Goal: Check status

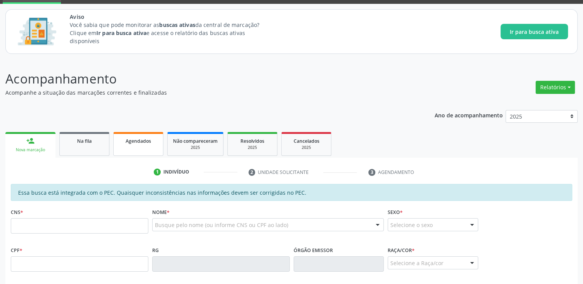
click at [139, 153] on link "Agendados" at bounding box center [138, 144] width 50 height 24
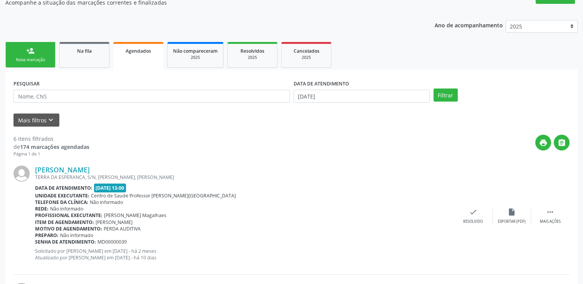
scroll to position [116, 0]
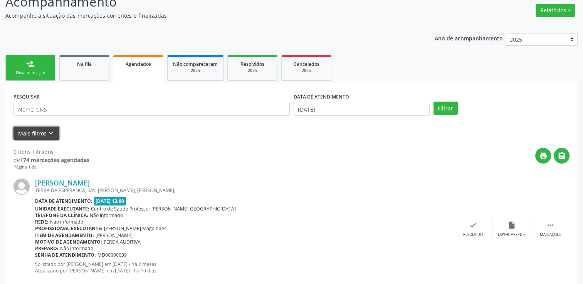
click at [51, 136] on icon "keyboard_arrow_down" at bounding box center [51, 133] width 8 height 8
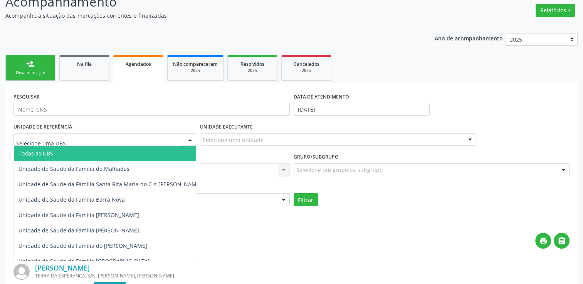
click at [90, 135] on div at bounding box center [104, 139] width 182 height 13
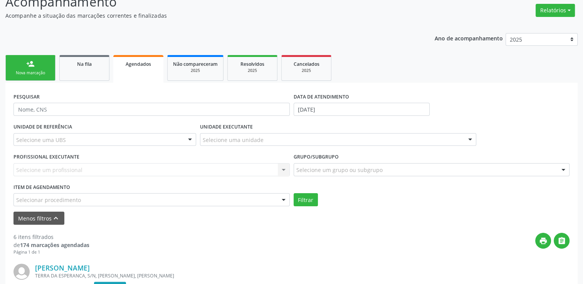
click at [239, 125] on label "UNIDADE EXECUTANTE" at bounding box center [226, 127] width 53 height 12
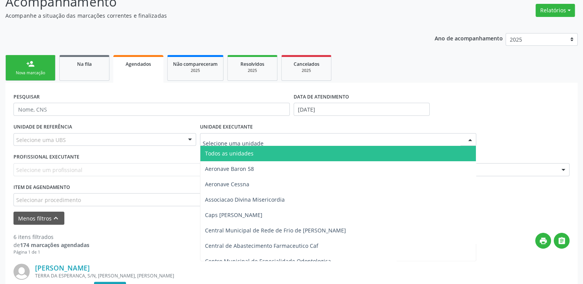
click at [143, 137] on div "Selecione uma UBS" at bounding box center [104, 139] width 182 height 13
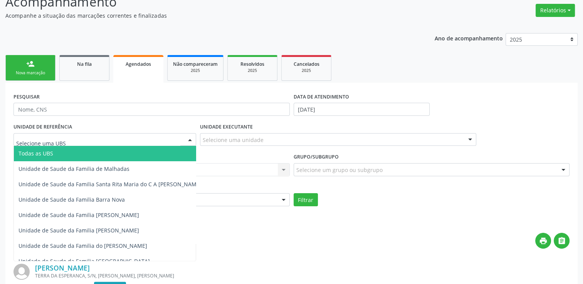
click at [187, 136] on div at bounding box center [190, 140] width 12 height 13
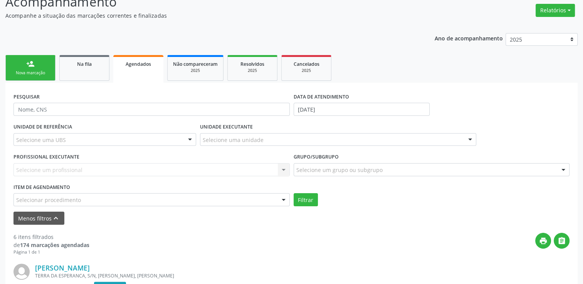
click at [195, 169] on div "Selecione um profissional Nenhum resultado encontrado para: " " Não há nenhuma …" at bounding box center [151, 169] width 276 height 13
click at [282, 167] on div "Selecione um profissional Nenhum resultado encontrado para: " " Não há nenhuma …" at bounding box center [151, 169] width 276 height 13
click at [281, 200] on div at bounding box center [284, 200] width 12 height 13
click at [285, 202] on div at bounding box center [284, 200] width 12 height 13
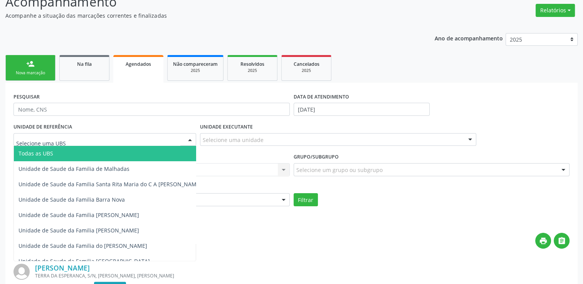
click at [140, 142] on div at bounding box center [104, 139] width 182 height 13
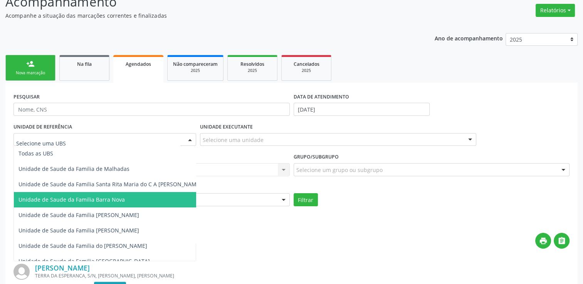
click at [119, 194] on span "Unidade de Saude da Familia Barra Nova" at bounding box center [110, 199] width 192 height 15
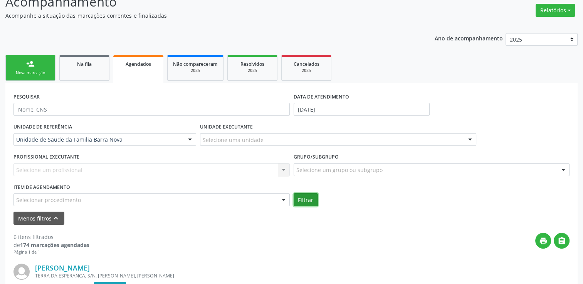
click at [306, 201] on button "Filtrar" at bounding box center [305, 199] width 24 height 13
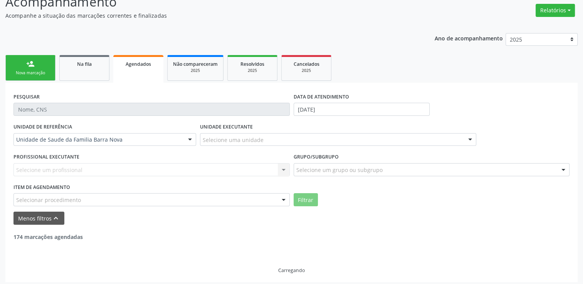
scroll to position [93, 0]
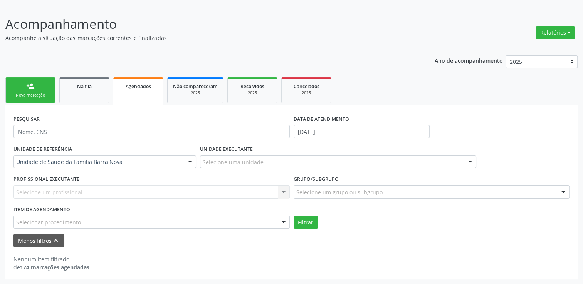
click at [87, 268] on strong "174 marcações agendadas" at bounding box center [54, 267] width 69 height 7
click at [152, 259] on div "Nenhum item filtrado de 174 marcações agendadas" at bounding box center [291, 263] width 556 height 16
click at [306, 223] on button "Filtrar" at bounding box center [305, 222] width 24 height 13
click at [206, 60] on div "Ano de acompanhamento 2025 person_add Nova marcação Na fila Agendados Não compa…" at bounding box center [291, 165] width 572 height 230
click at [203, 58] on div "Ano de acompanhamento 2025 person_add Nova marcação Na fila Agendados Não compa…" at bounding box center [291, 165] width 572 height 230
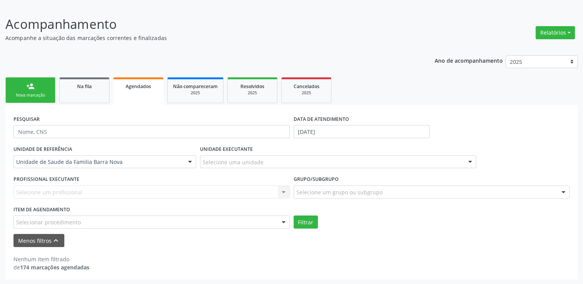
click at [203, 58] on div "Ano de acompanhamento 2025 person_add Nova marcação Na fila Agendados Não compa…" at bounding box center [291, 165] width 572 height 230
